Goal: Register for event/course

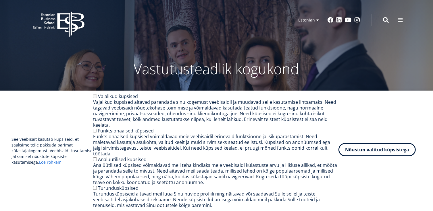
click at [362, 150] on button "Nõustun valitud küpsistega" at bounding box center [376, 149] width 77 height 13
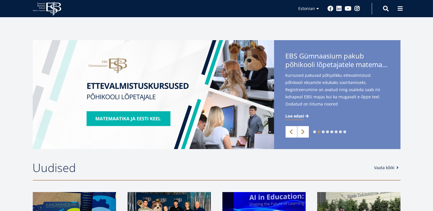
scroll to position [120, 0]
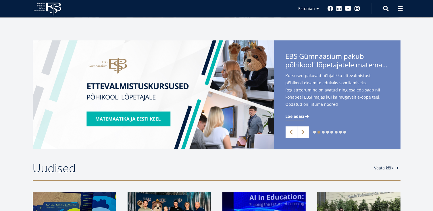
click at [120, 116] on img at bounding box center [153, 95] width 241 height 109
click at [122, 121] on img at bounding box center [153, 95] width 241 height 109
click at [297, 41] on div "Start ärimaailmas - Juhi oma tulevikku! Start ärimaailmas on praktiline 3-päeva…" at bounding box center [217, 41] width 368 height 0
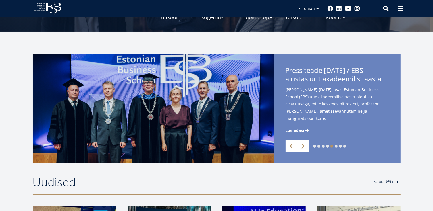
scroll to position [105, 0]
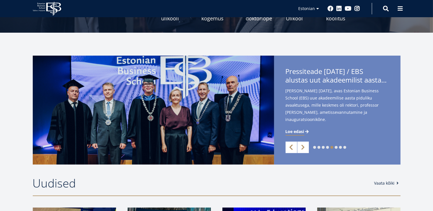
click at [291, 147] on link "Previous" at bounding box center [291, 147] width 11 height 11
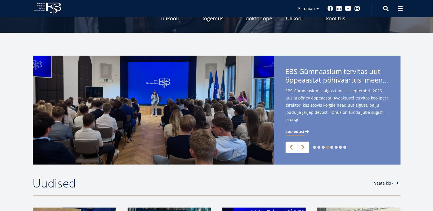
click at [302, 128] on div "EBS Gümnaasium tervitas uut õppeaastat põhiväärtusi meenutades EBS Gümnaasiumis…" at bounding box center [337, 112] width 126 height 113
click at [301, 131] on span "Loe edasi" at bounding box center [295, 132] width 19 height 6
click at [294, 150] on link "Previous" at bounding box center [291, 147] width 11 height 11
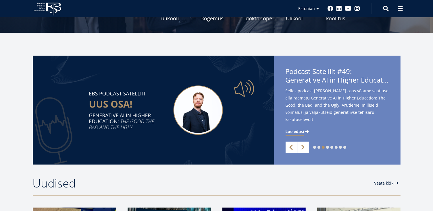
click at [294, 150] on link "Previous" at bounding box center [291, 147] width 11 height 11
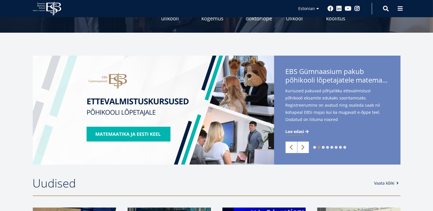
click at [298, 130] on span "Loe edasi" at bounding box center [295, 132] width 19 height 6
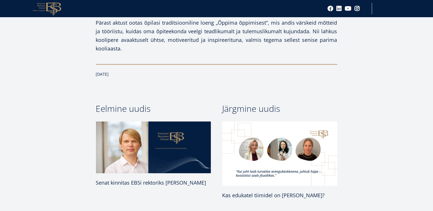
scroll to position [756, 0]
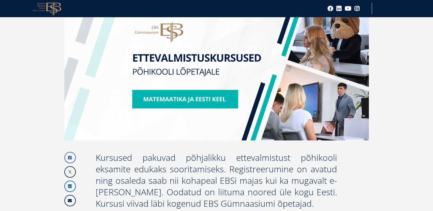
scroll to position [165, 0]
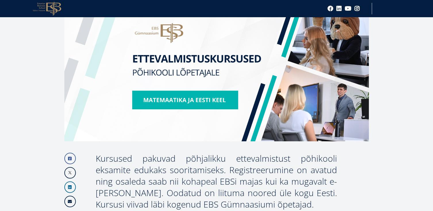
click at [190, 99] on img at bounding box center [216, 69] width 305 height 143
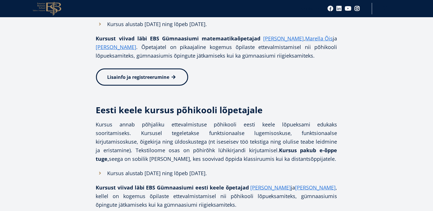
scroll to position [430, 0]
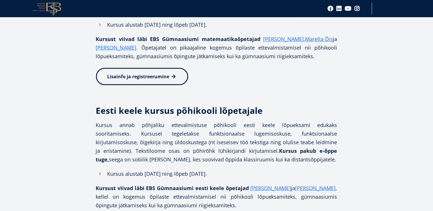
click at [126, 75] on span "Lisainfo ja registreerumine" at bounding box center [138, 77] width 62 height 6
